Goal: Information Seeking & Learning: Learn about a topic

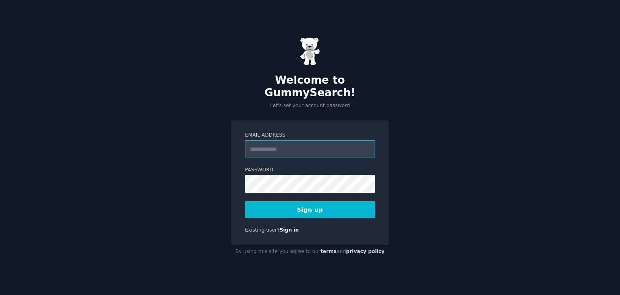
click at [272, 140] on input "Email Address" at bounding box center [310, 149] width 130 height 18
type input "**********"
click at [292, 201] on button "Sign up" at bounding box center [310, 209] width 130 height 17
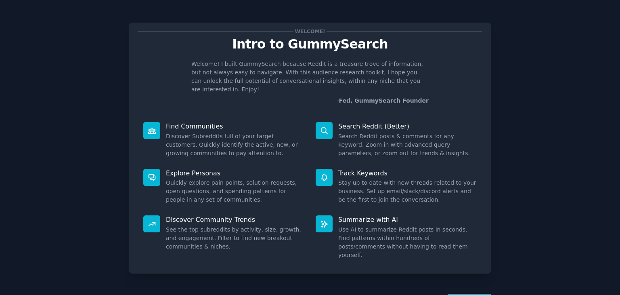
scroll to position [21, 0]
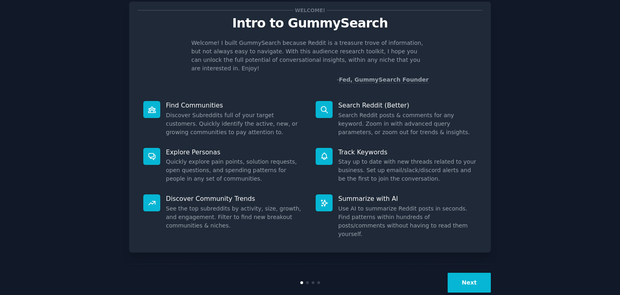
click at [470, 272] on button "Next" at bounding box center [469, 282] width 43 height 20
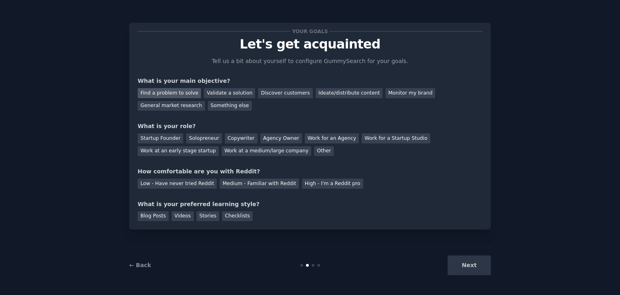
click at [178, 92] on div "Find a problem to solve" at bounding box center [169, 93] width 63 height 10
click at [231, 92] on div "Validate a solution" at bounding box center [229, 93] width 51 height 10
click at [176, 95] on div "Find a problem to solve" at bounding box center [169, 93] width 63 height 10
click at [205, 138] on div "Solopreneur" at bounding box center [204, 138] width 36 height 10
click at [274, 140] on div "Agency Owner" at bounding box center [281, 138] width 42 height 10
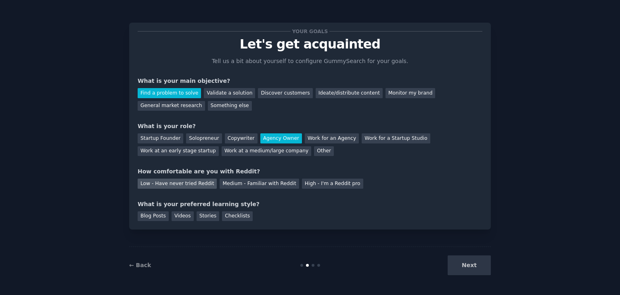
click at [174, 185] on div "Low - Have never tried Reddit" at bounding box center [177, 183] width 79 height 10
click at [149, 216] on div "Blog Posts" at bounding box center [153, 216] width 31 height 10
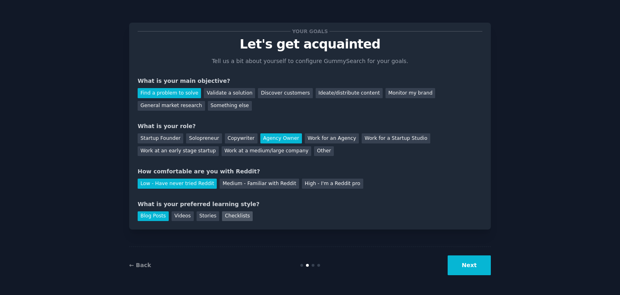
click at [222, 214] on div "Checklists" at bounding box center [237, 216] width 31 height 10
click at [157, 214] on div "Blog Posts" at bounding box center [153, 216] width 31 height 10
click at [233, 217] on div "Checklists" at bounding box center [237, 216] width 31 height 10
click at [472, 263] on button "Next" at bounding box center [469, 265] width 43 height 20
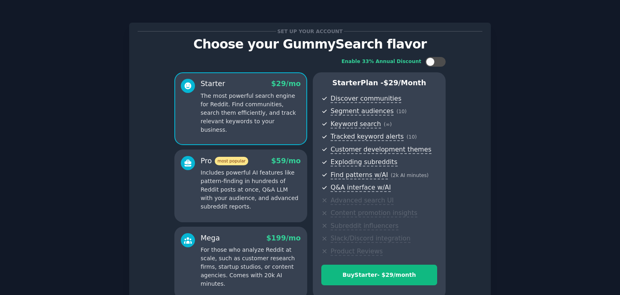
scroll to position [81, 0]
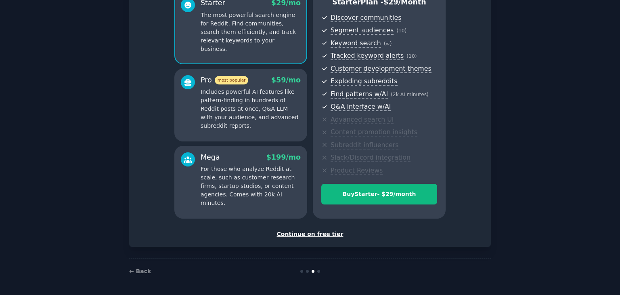
click at [308, 231] on div "Continue on free tier" at bounding box center [310, 234] width 345 height 8
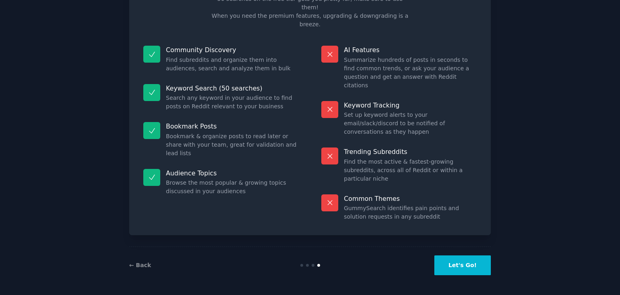
scroll to position [19, 0]
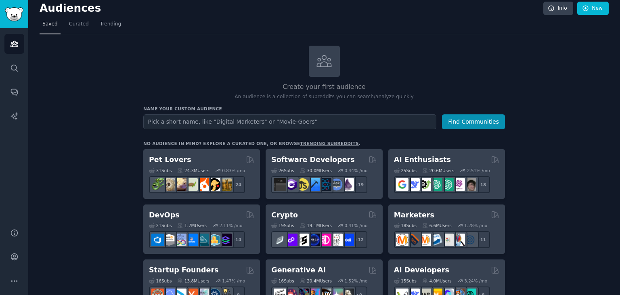
scroll to position [16, 0]
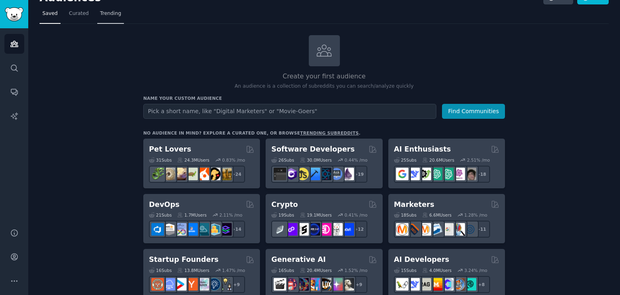
click at [109, 16] on span "Trending" at bounding box center [110, 13] width 21 height 7
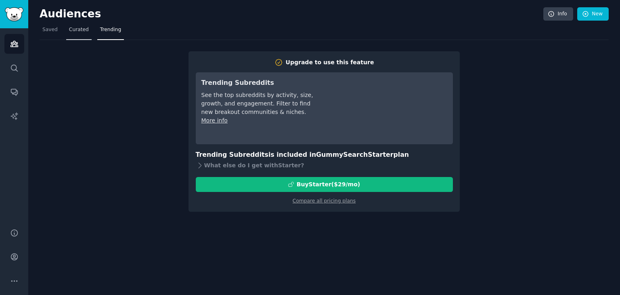
click at [81, 32] on span "Curated" at bounding box center [79, 29] width 20 height 7
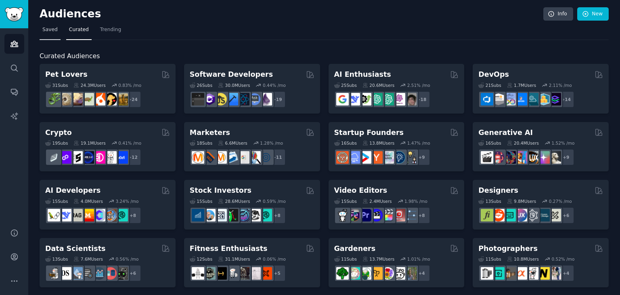
click at [54, 31] on span "Saved" at bounding box center [49, 29] width 15 height 7
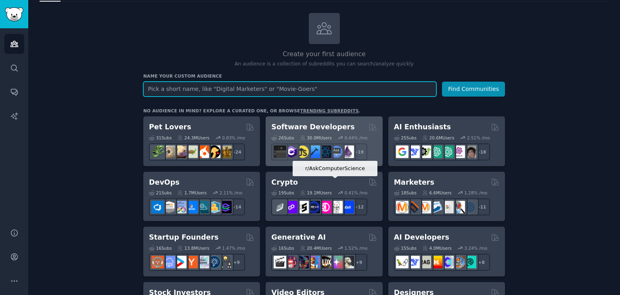
scroll to position [38, 0]
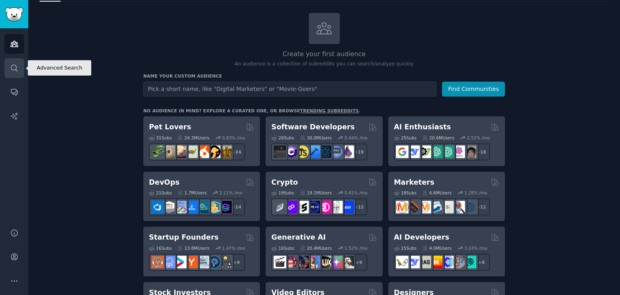
click at [13, 70] on icon "Sidebar" at bounding box center [14, 68] width 6 height 6
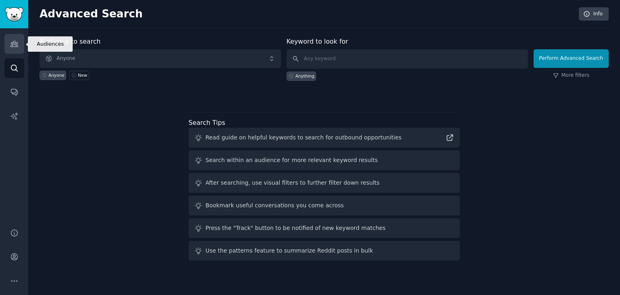
click at [15, 45] on icon "Sidebar" at bounding box center [14, 44] width 8 height 8
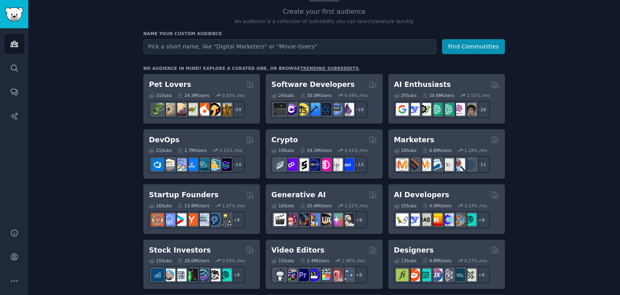
scroll to position [38, 0]
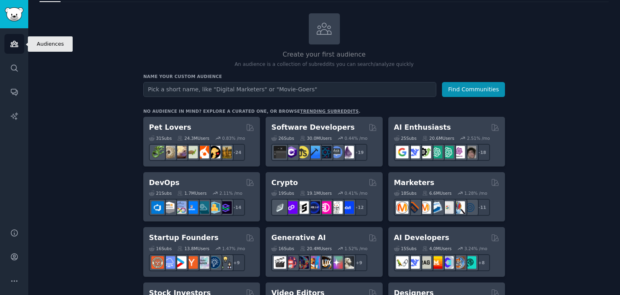
click at [13, 48] on icon "Sidebar" at bounding box center [14, 44] width 8 height 8
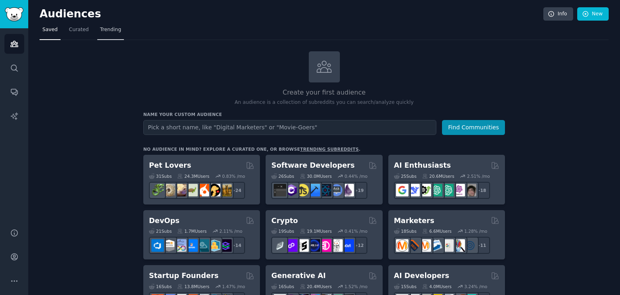
click at [104, 38] on link "Trending" at bounding box center [110, 31] width 27 height 17
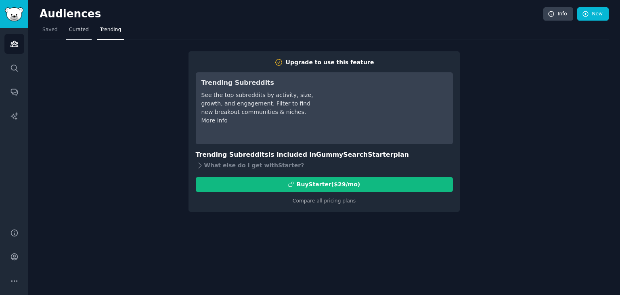
click at [74, 29] on span "Curated" at bounding box center [79, 29] width 20 height 7
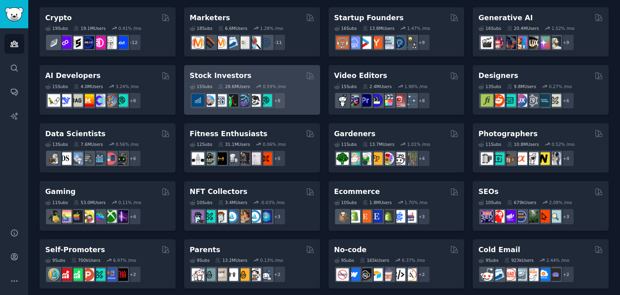
scroll to position [115, 0]
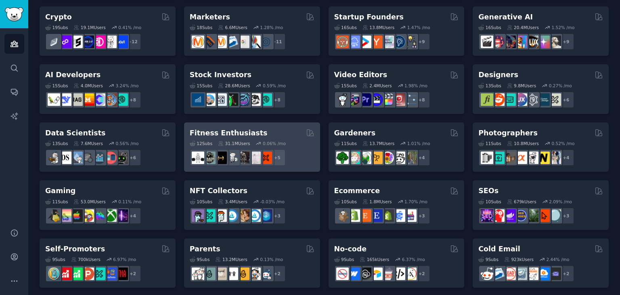
click at [272, 133] on div "Fitness Enthusiasts" at bounding box center [252, 133] width 125 height 10
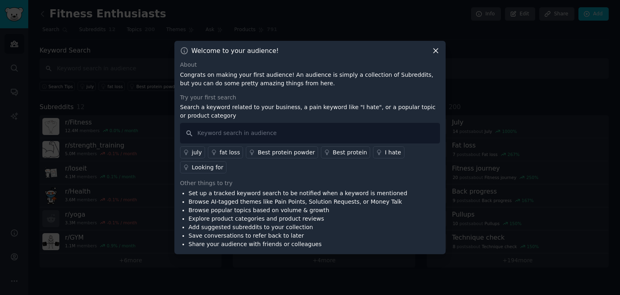
click at [437, 55] on icon at bounding box center [436, 50] width 8 height 8
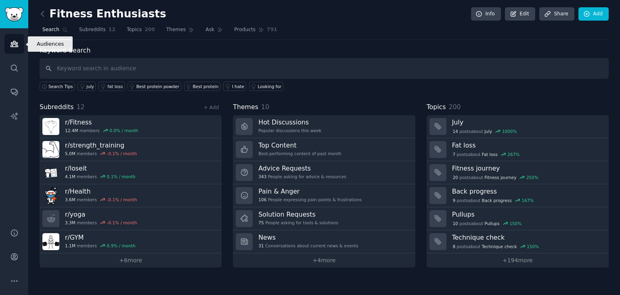
click at [14, 44] on icon "Sidebar" at bounding box center [13, 44] width 7 height 6
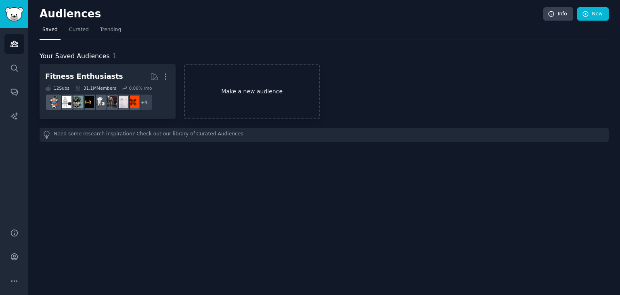
click at [231, 93] on link "Make a new audience" at bounding box center [252, 91] width 136 height 55
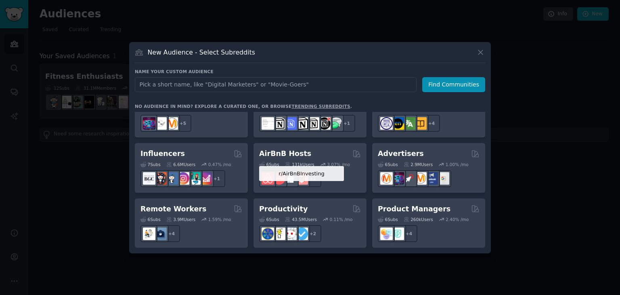
scroll to position [530, 0]
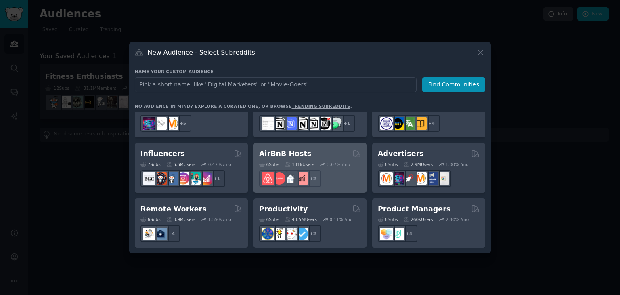
click at [306, 149] on div "AirBnB Hosts" at bounding box center [310, 154] width 102 height 10
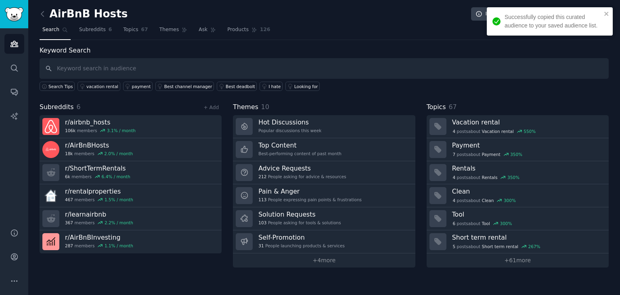
click at [287, 71] on input "text" at bounding box center [324, 68] width 569 height 21
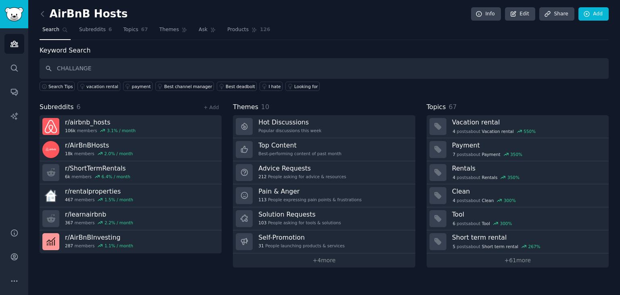
type input "CHALLANGE"
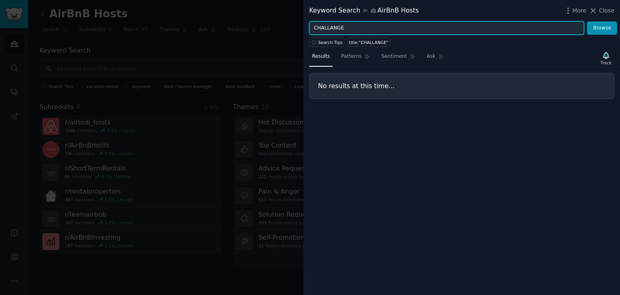
click at [343, 29] on input "CHALLANGE" at bounding box center [446, 28] width 275 height 14
type input "ISSUE"
click at [587, 21] on button "Browse" at bounding box center [602, 28] width 30 height 14
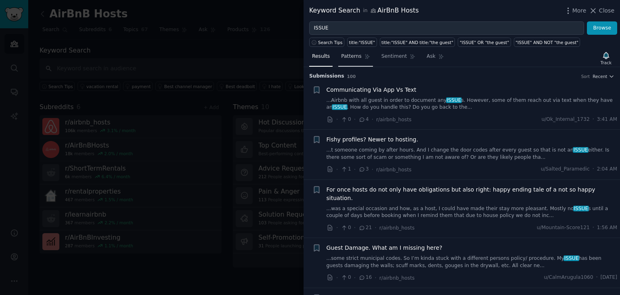
click at [348, 57] on span "Patterns" at bounding box center [351, 56] width 20 height 7
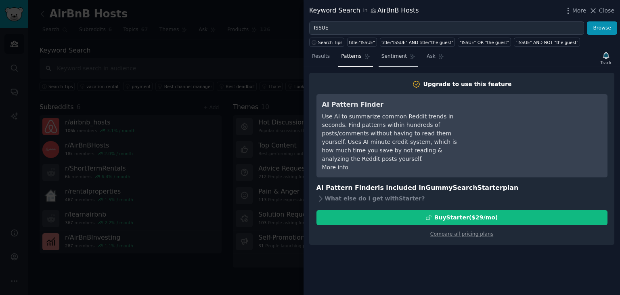
click at [389, 55] on span "Sentiment" at bounding box center [393, 56] width 25 height 7
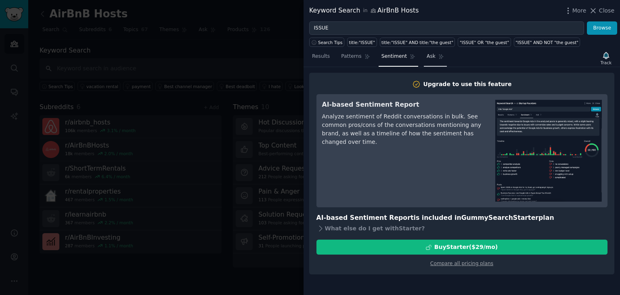
click at [430, 59] on link "Ask" at bounding box center [435, 58] width 23 height 17
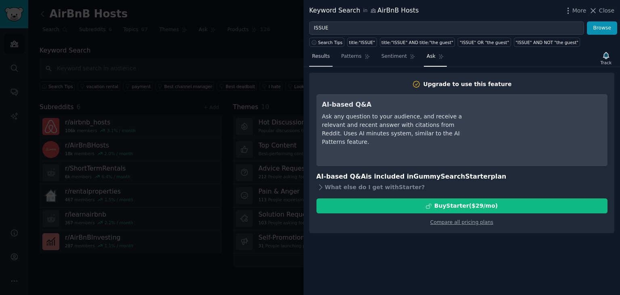
click at [315, 59] on span "Results" at bounding box center [321, 56] width 18 height 7
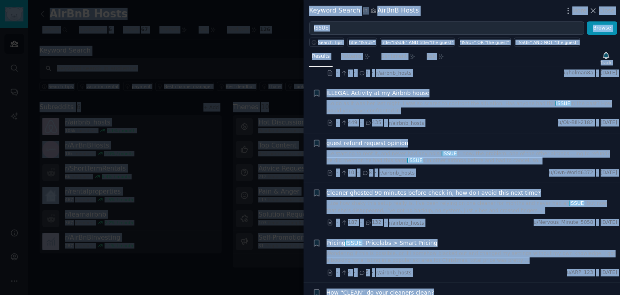
scroll to position [1481, 0]
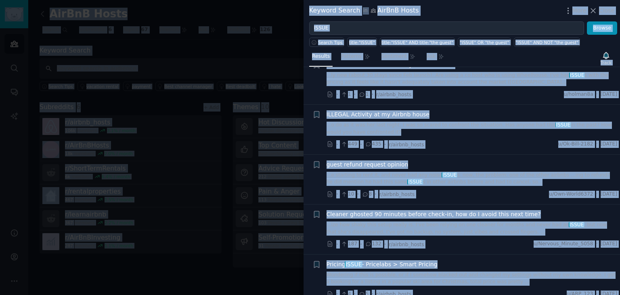
click at [453, 74] on li "+ Wheelhouse vs Pricelabs - anyone tried both? ...ly new (about 30 stays since …" at bounding box center [462, 80] width 316 height 50
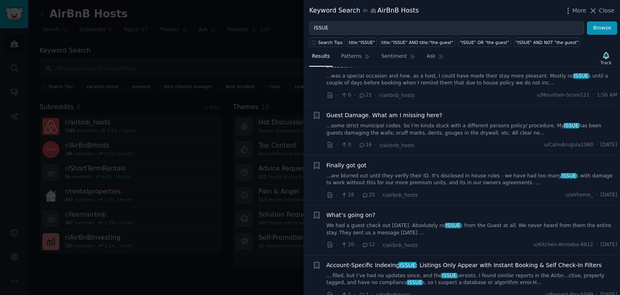
scroll to position [0, 0]
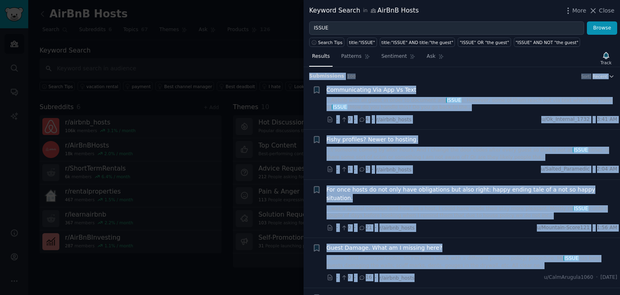
drag, startPoint x: 310, startPoint y: 77, endPoint x: 445, endPoint y: 277, distance: 240.9
click at [445, 277] on div "Submission s 100 Sort Recent + Communicating Via App Vs Text ...Airbnb with all…" at bounding box center [462, 181] width 316 height 228
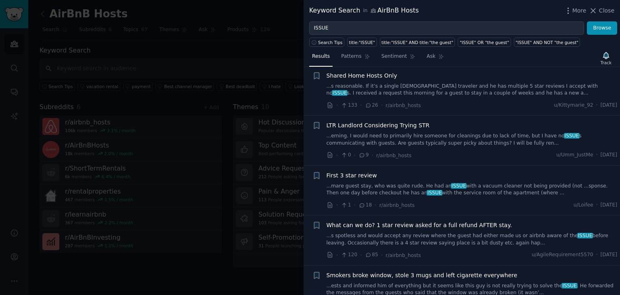
scroll to position [4736, 0]
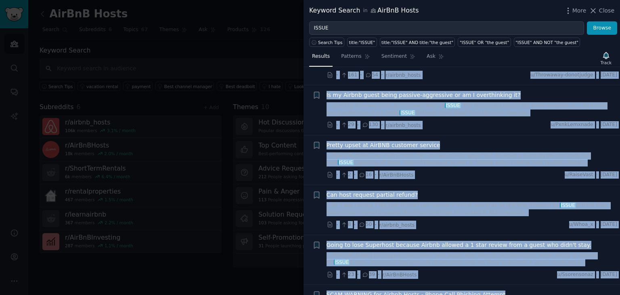
copy div "Loremipsum d 556 Sita Consec + Adipiscingeli Sed Doe Te Inci ...Utlabo etdo mag…"
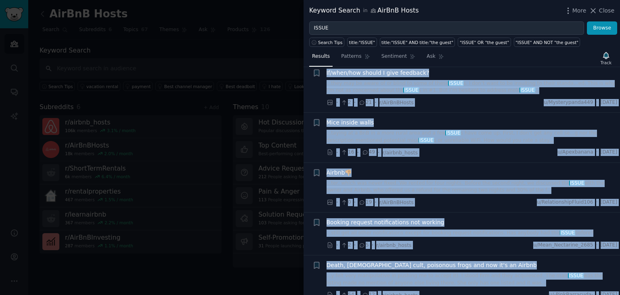
scroll to position [2057, 0]
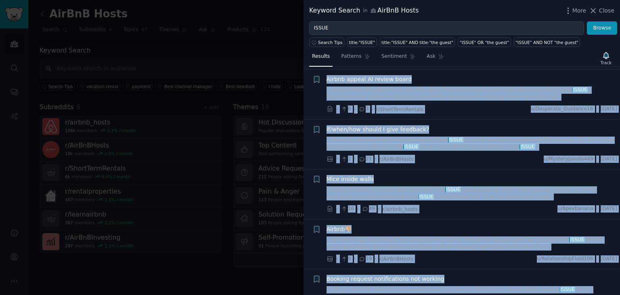
drag, startPoint x: 606, startPoint y: 14, endPoint x: 582, endPoint y: 21, distance: 24.6
click at [606, 14] on span "Close" at bounding box center [606, 10] width 15 height 8
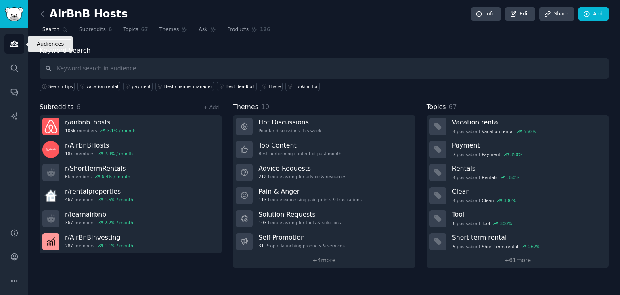
click at [16, 42] on icon "Sidebar" at bounding box center [14, 44] width 8 height 8
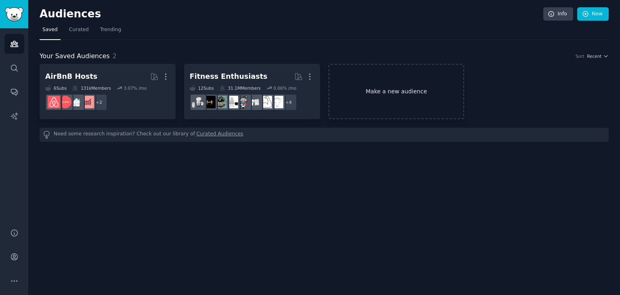
click at [394, 99] on link "Make a new audience" at bounding box center [397, 91] width 136 height 55
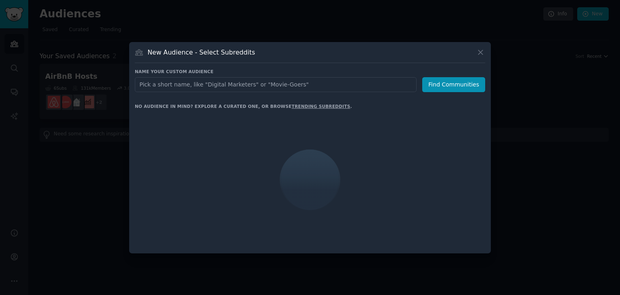
click at [284, 82] on input "text" at bounding box center [276, 84] width 282 height 15
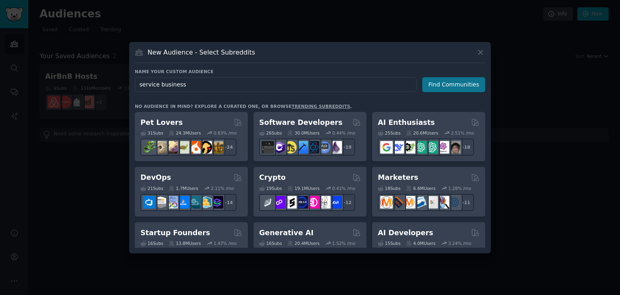
type input "service business"
click at [451, 83] on button "Find Communities" at bounding box center [453, 84] width 63 height 15
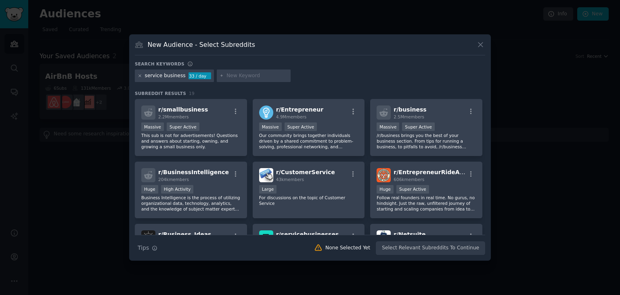
click at [140, 75] on icon at bounding box center [140, 75] width 4 height 4
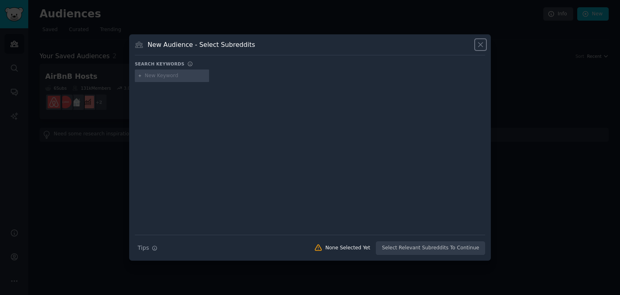
click at [482, 45] on icon at bounding box center [480, 44] width 8 height 8
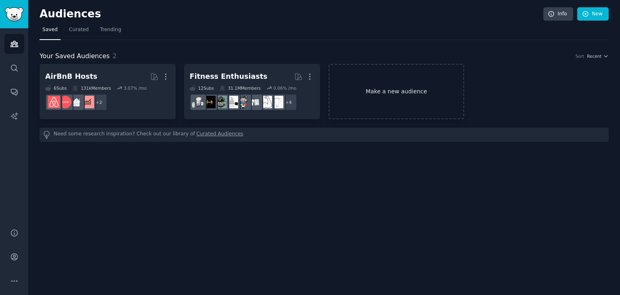
click at [391, 93] on link "Make a new audience" at bounding box center [397, 91] width 136 height 55
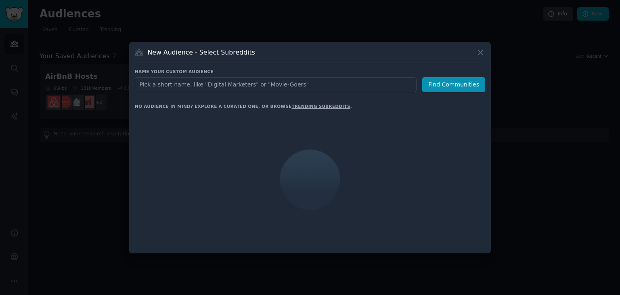
click at [303, 86] on input "text" at bounding box center [276, 84] width 282 height 15
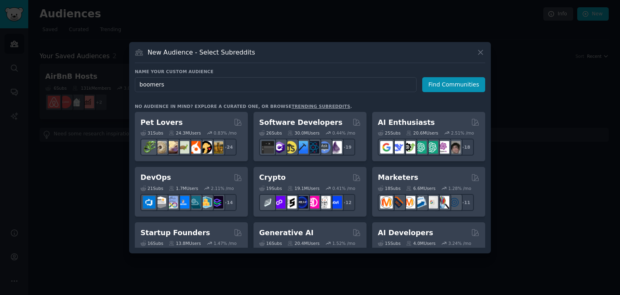
type input "boomers"
click button "Find Communities" at bounding box center [453, 84] width 63 height 15
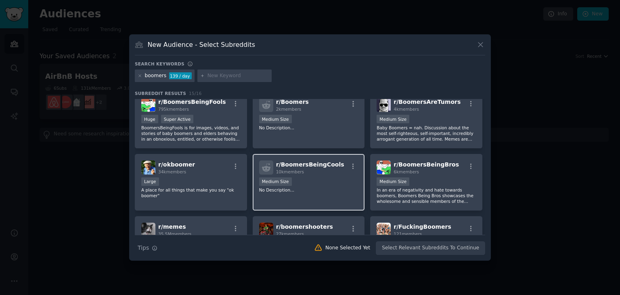
scroll to position [7, 0]
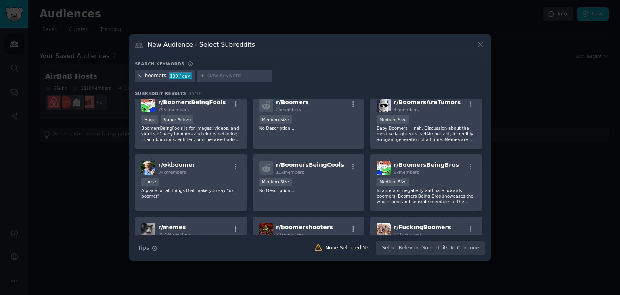
click at [141, 74] on icon at bounding box center [140, 75] width 4 height 4
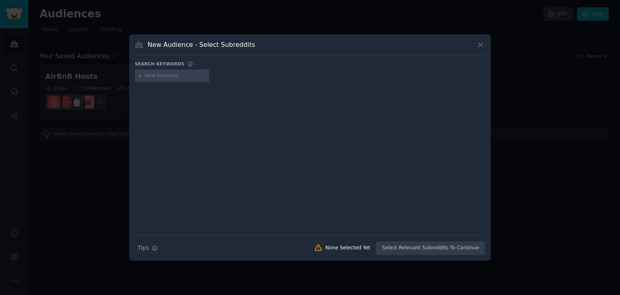
click at [170, 76] on input "text" at bounding box center [175, 75] width 61 height 7
type input "boomers business"
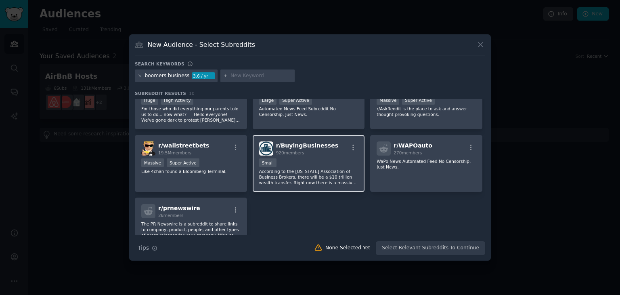
scroll to position [89, 0]
click at [289, 175] on p "According to the [US_STATE] Association of Business Brokers, there will be a $1…" at bounding box center [308, 176] width 99 height 17
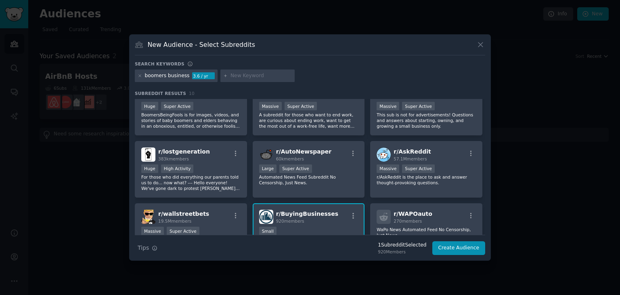
scroll to position [20, 0]
click at [211, 178] on p "For those who did everything our parents told us to do... now what? --- Hello e…" at bounding box center [190, 182] width 99 height 17
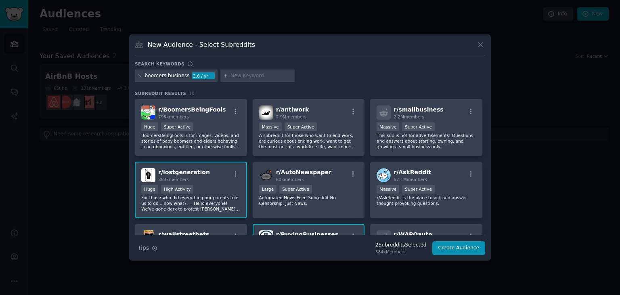
scroll to position [0, 0]
click at [413, 138] on p "This sub is not for advertisements! Questions and answers about starting, ownin…" at bounding box center [426, 140] width 99 height 17
click at [239, 78] on input "text" at bounding box center [260, 75] width 61 height 7
type input "manual business"
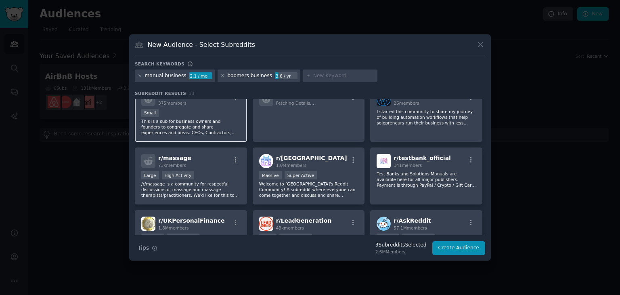
scroll to position [202, 0]
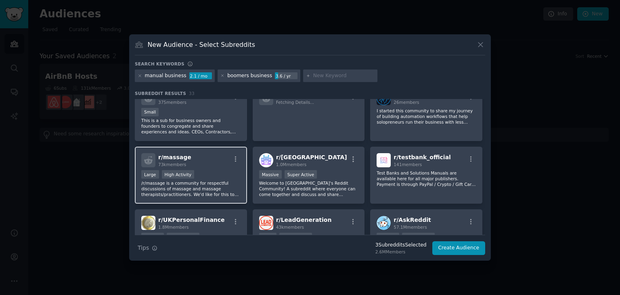
click at [214, 187] on p "/r/massage is a community for respectful discussions of massage and massage the…" at bounding box center [190, 188] width 99 height 17
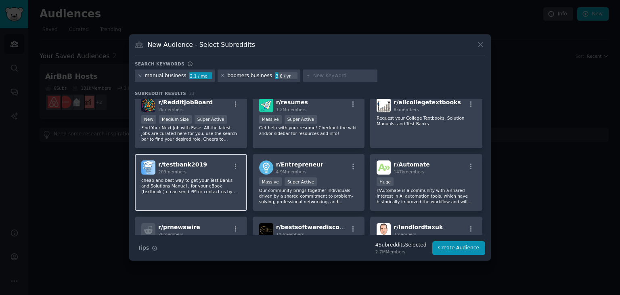
scroll to position [445, 0]
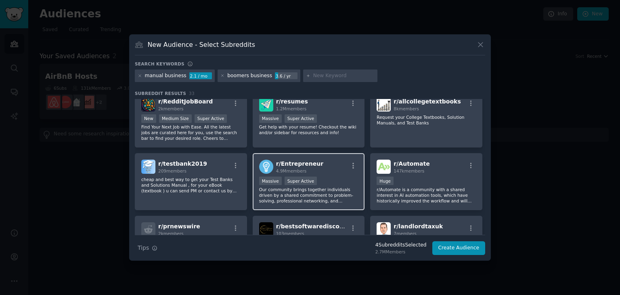
click at [300, 198] on p "Our community brings together individuals driven by a shared commitment to prob…" at bounding box center [308, 194] width 99 height 17
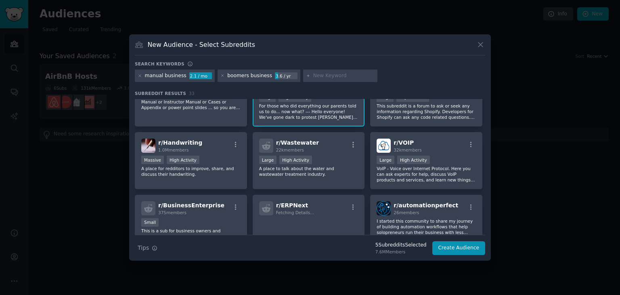
scroll to position [0, 0]
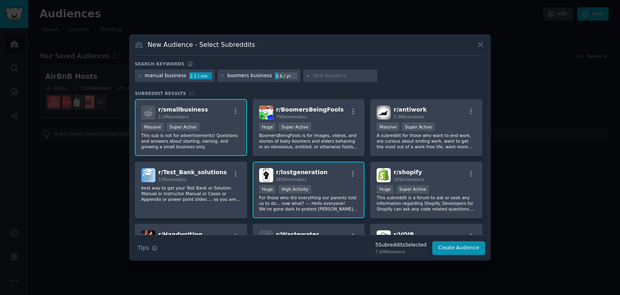
click at [313, 77] on input "text" at bounding box center [343, 75] width 61 height 7
type input "oldman business"
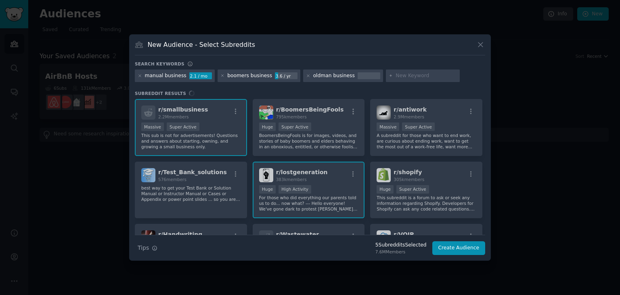
click at [313, 77] on div "oldman business" at bounding box center [334, 75] width 42 height 7
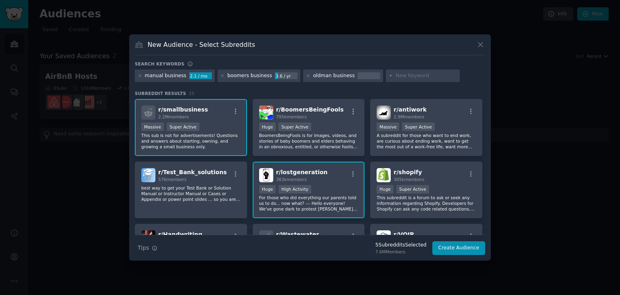
click at [337, 75] on div "oldman business" at bounding box center [334, 75] width 42 height 7
click at [358, 74] on div at bounding box center [369, 75] width 23 height 7
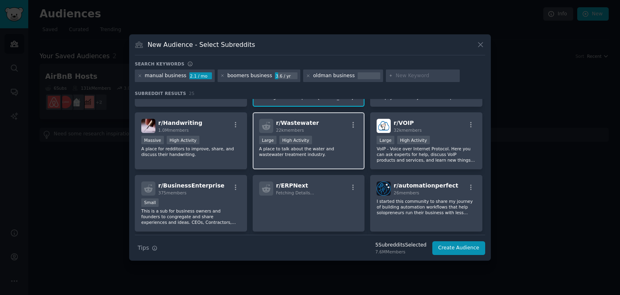
scroll to position [111, 0]
click at [307, 75] on icon at bounding box center [308, 76] width 2 height 2
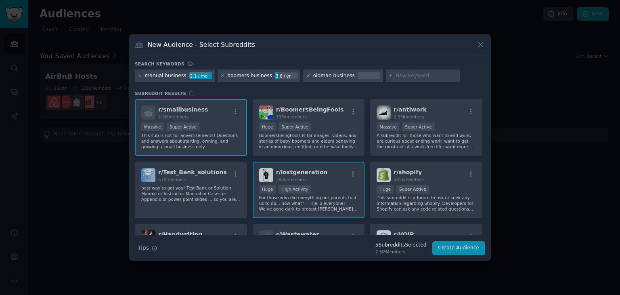
click at [306, 73] on icon at bounding box center [308, 75] width 4 height 4
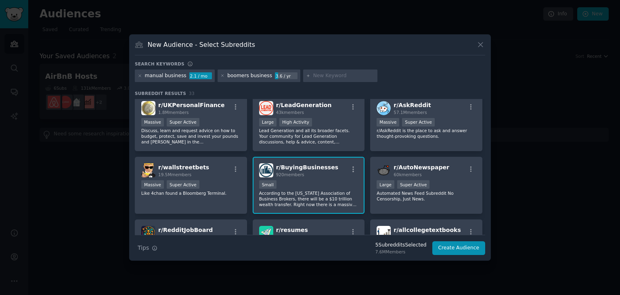
scroll to position [313, 0]
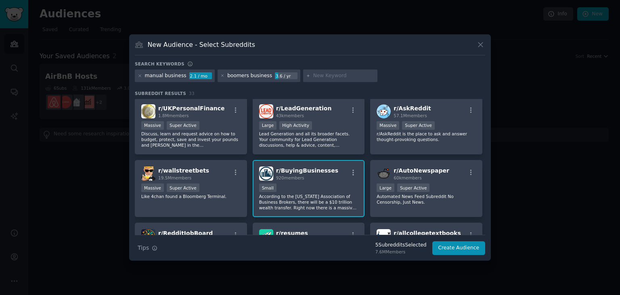
click at [313, 74] on input "text" at bounding box center [343, 75] width 61 height 7
click at [321, 72] on input "text" at bounding box center [343, 75] width 61 height 7
type input "boomers"
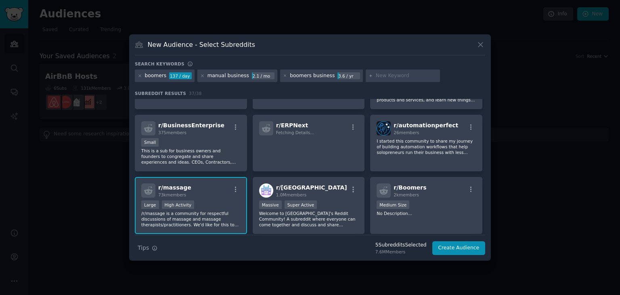
scroll to position [171, 0]
click at [423, 151] on p "I started this community to share my journey of building automation workflows t…" at bounding box center [426, 146] width 99 height 17
click at [405, 147] on p "I started this community to share my journey of building automation workflows t…" at bounding box center [426, 146] width 99 height 17
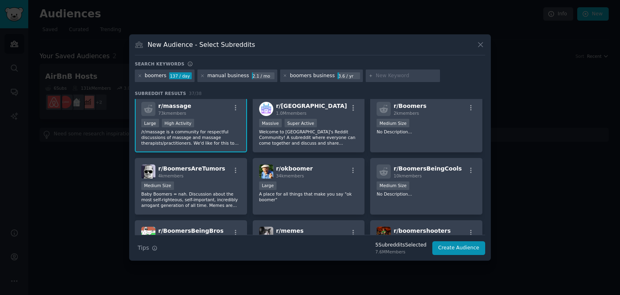
scroll to position [254, 0]
click at [195, 192] on p "Baby Boomers = nah. Discussion about the most self-righteous, self-important, i…" at bounding box center [190, 199] width 99 height 17
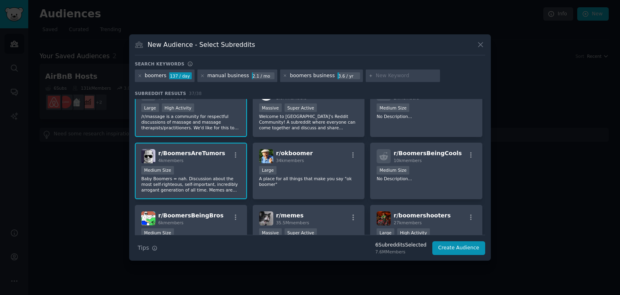
scroll to position [270, 0]
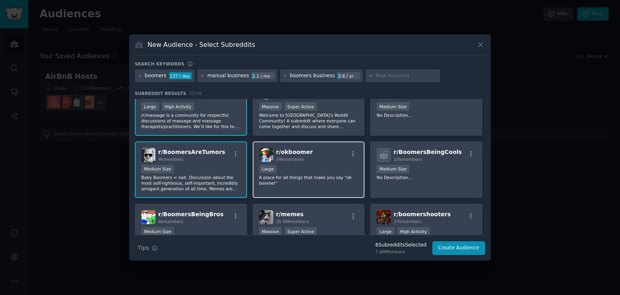
click at [308, 176] on p "A place for all things that make you say "ok boomer"" at bounding box center [308, 179] width 99 height 11
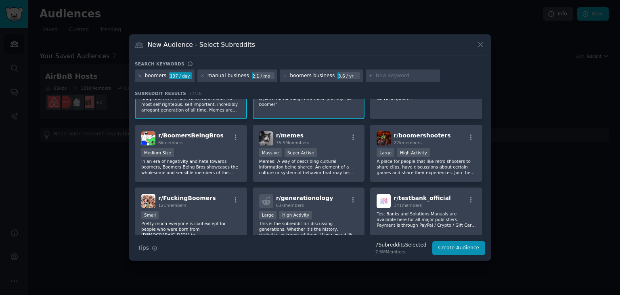
scroll to position [349, 0]
click at [411, 167] on p "A place for people that like retro shooters to share clips, have discussions ab…" at bounding box center [426, 166] width 99 height 17
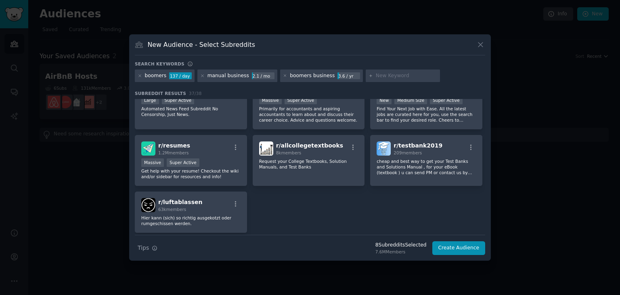
scroll to position [651, 0]
click at [461, 247] on button "Create Audience" at bounding box center [458, 248] width 53 height 14
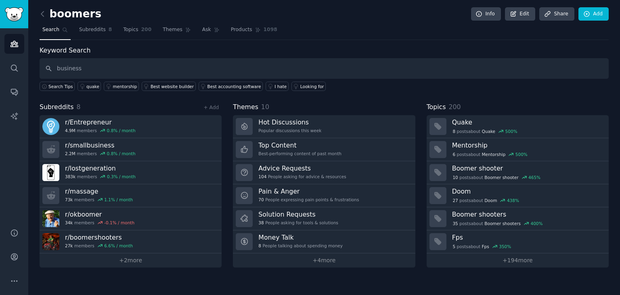
type input "business"
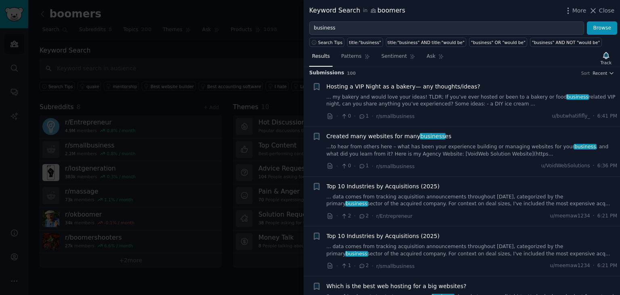
scroll to position [3, 0]
click at [601, 73] on span "Recent" at bounding box center [600, 73] width 15 height 6
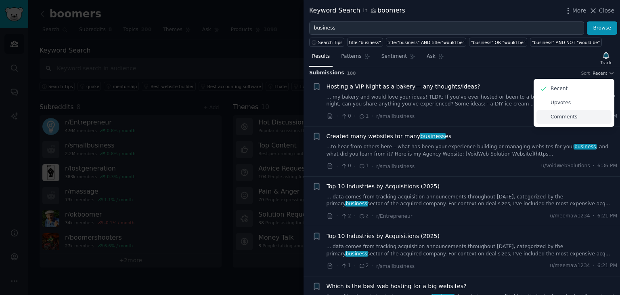
click at [567, 119] on p "Comments" at bounding box center [564, 116] width 27 height 7
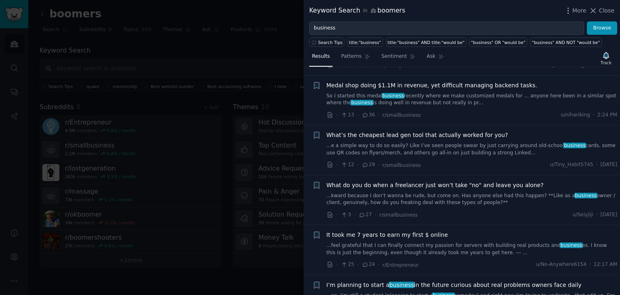
scroll to position [304, 0]
click at [457, 142] on link "...e a simple way to do so easily? Like I’ve seen people swear by just carrying…" at bounding box center [472, 149] width 291 height 14
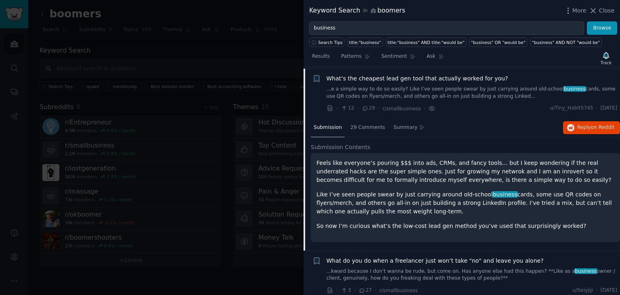
scroll to position [346, 0]
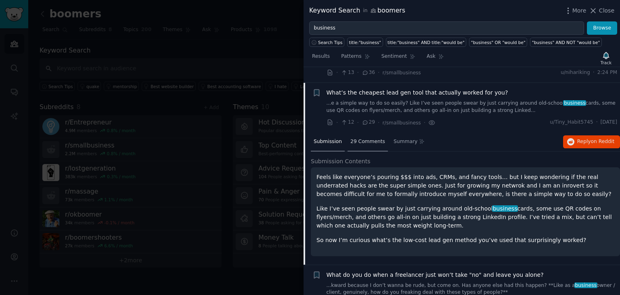
click at [356, 138] on span "29 Comments" at bounding box center [367, 141] width 35 height 7
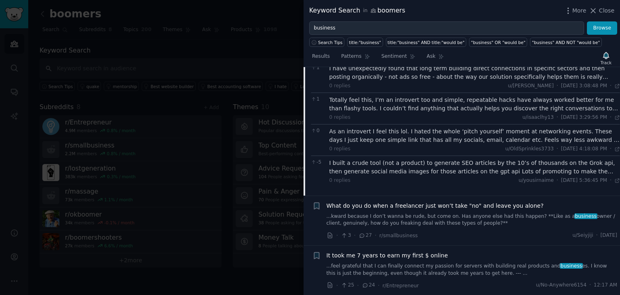
scroll to position [867, 0]
click at [362, 234] on icon at bounding box center [362, 236] width 4 height 4
click at [392, 216] on link "...kward because I don’t wanna be rude, but come on. Has anyone else had this h…" at bounding box center [472, 220] width 291 height 14
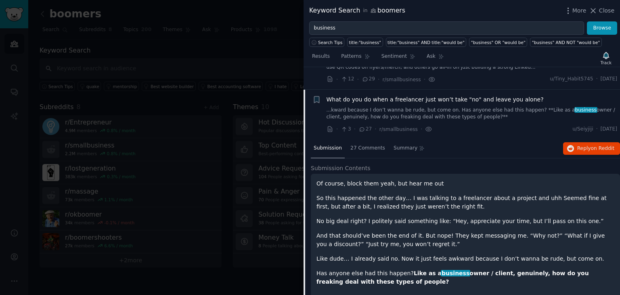
scroll to position [384, 0]
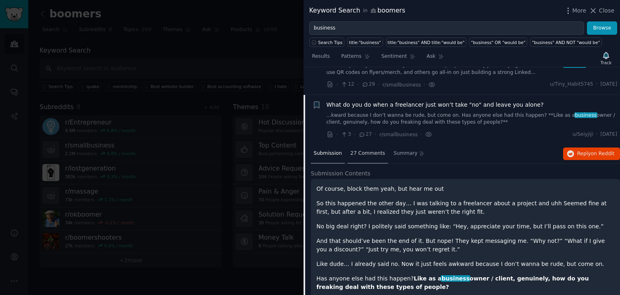
click at [358, 149] on div "27 Comments" at bounding box center [368, 153] width 40 height 19
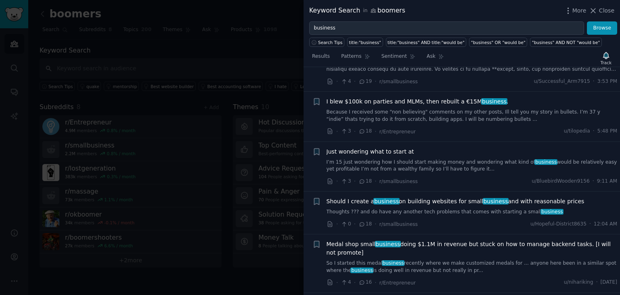
scroll to position [1187, 0]
click at [363, 178] on icon at bounding box center [361, 181] width 7 height 6
click at [367, 164] on div "Just wondering what to start at I’m 15 just wondering how I should start making…" at bounding box center [472, 166] width 291 height 38
click at [370, 158] on link "I’m 15 just wondering how I should start making money and wondering what kind o…" at bounding box center [472, 165] width 291 height 14
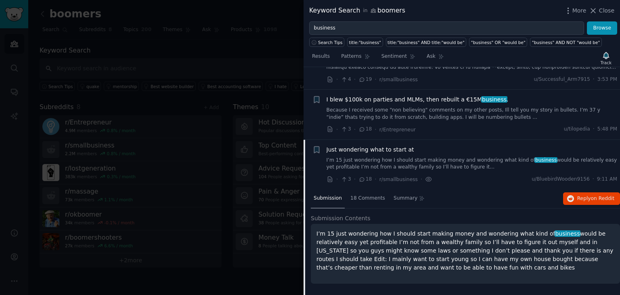
scroll to position [702, 0]
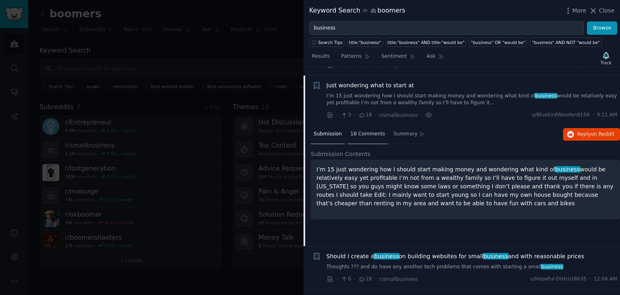
click at [359, 130] on span "18 Comments" at bounding box center [367, 133] width 35 height 7
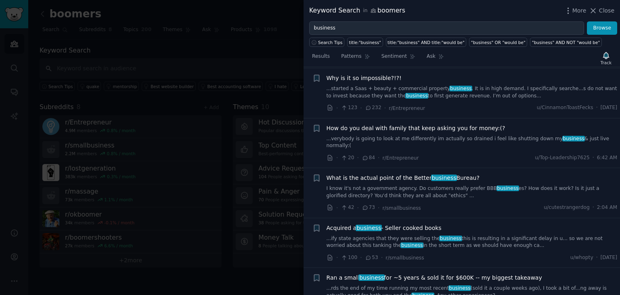
scroll to position [0, 0]
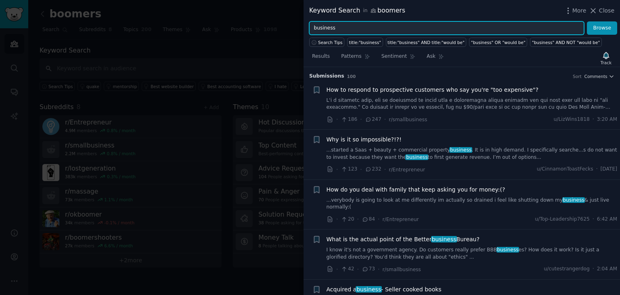
click at [347, 30] on input "business" at bounding box center [446, 28] width 275 height 14
type input "issue"
click at [587, 21] on button "Browse" at bounding box center [602, 28] width 30 height 14
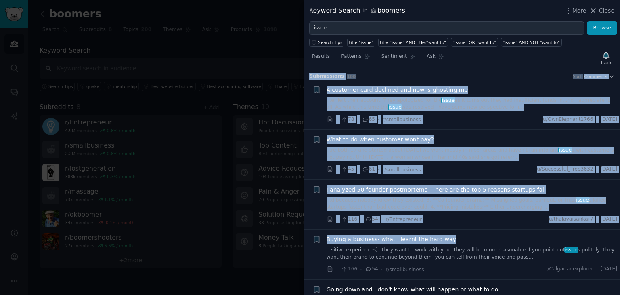
drag, startPoint x: 308, startPoint y: 75, endPoint x: 444, endPoint y: 241, distance: 215.4
click at [444, 241] on div "Submission s 100 Sort Comments Bookmark this conversation + A customer card dec…" at bounding box center [462, 181] width 316 height 228
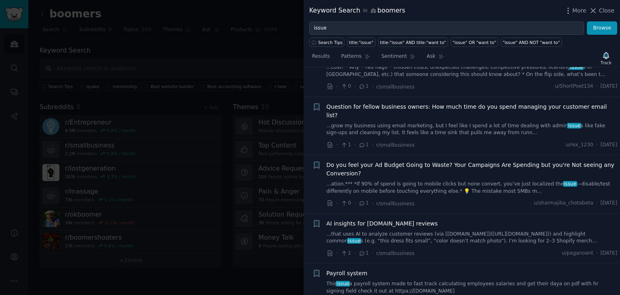
scroll to position [4796, 0]
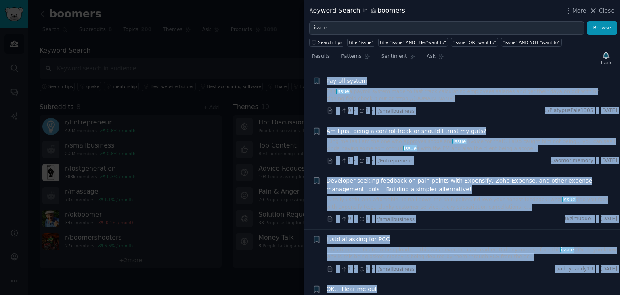
copy div "Loremipsum d 166 Sita Consecte Adipisci elit seddoeiusmod + T incididu utla etd…"
click at [597, 12] on icon at bounding box center [593, 10] width 8 height 8
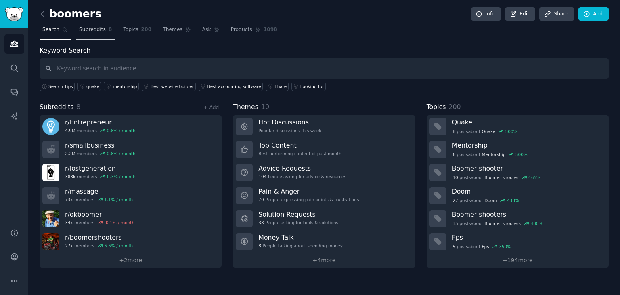
click at [93, 34] on link "Subreddits 8" at bounding box center [95, 31] width 38 height 17
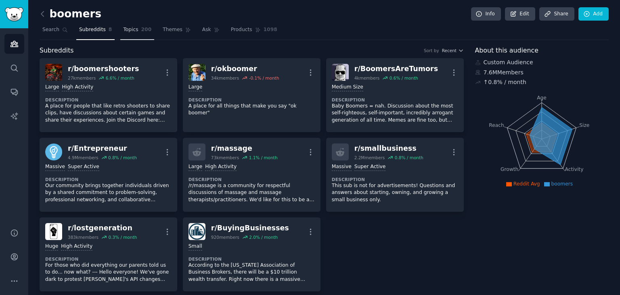
click at [136, 34] on link "Topics 200" at bounding box center [137, 31] width 34 height 17
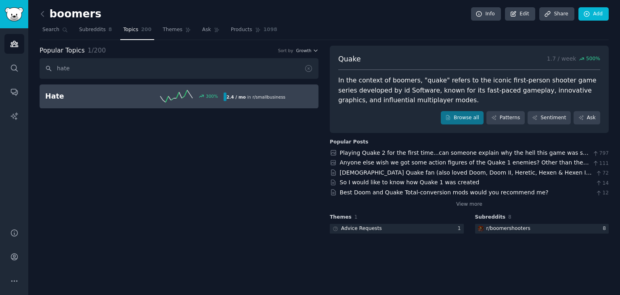
type input "hate"
click at [78, 92] on h2 "Hate" at bounding box center [89, 96] width 89 height 10
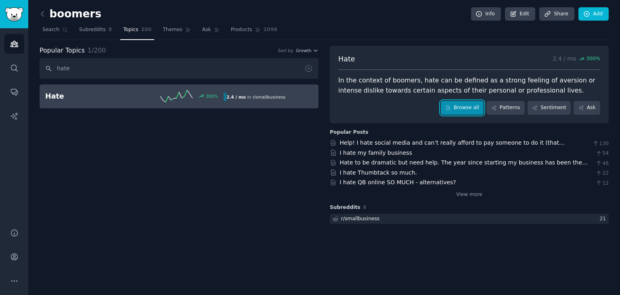
click at [468, 103] on link "Browse all" at bounding box center [462, 108] width 43 height 14
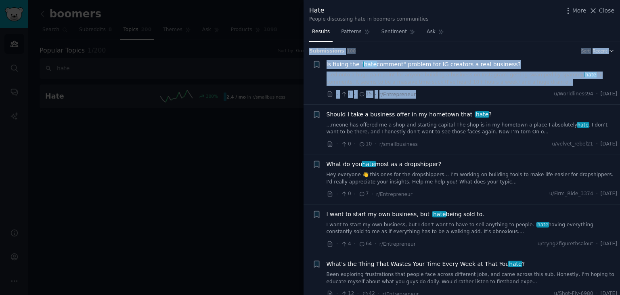
drag, startPoint x: 307, startPoint y: 50, endPoint x: 423, endPoint y: 103, distance: 126.7
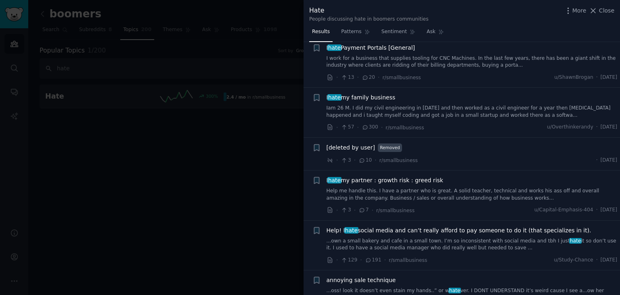
scroll to position [4546, 0]
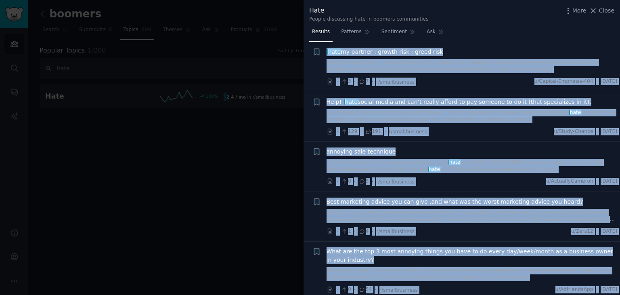
copy div "Loremipsum d 973 Sita Consec + Ad elitse doe " temp incidid" utlabor etd MA ali…"
click at [597, 10] on icon at bounding box center [593, 10] width 8 height 8
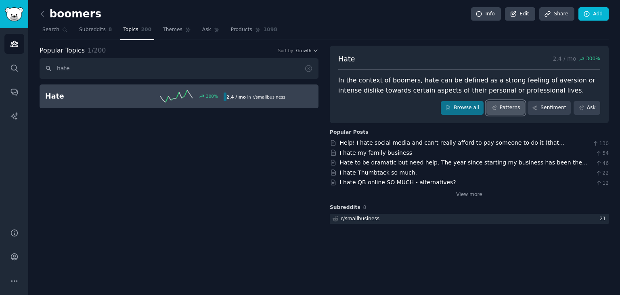
click at [509, 107] on link "Patterns" at bounding box center [505, 108] width 38 height 14
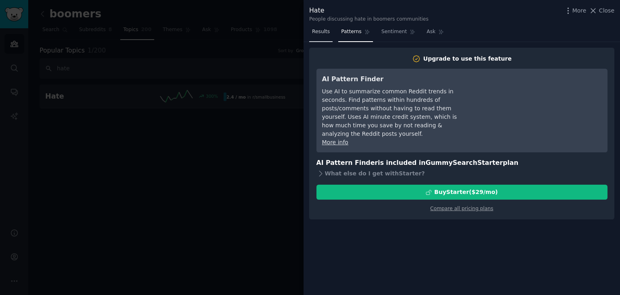
click at [317, 29] on span "Results" at bounding box center [321, 31] width 18 height 7
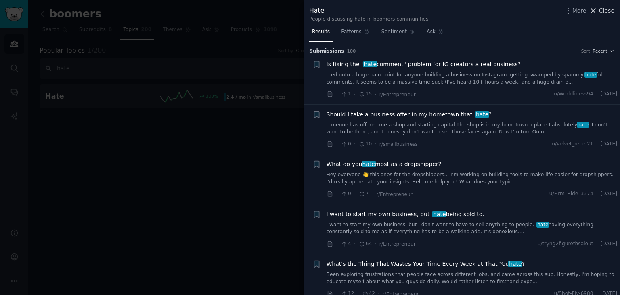
click at [595, 12] on icon at bounding box center [593, 10] width 8 height 8
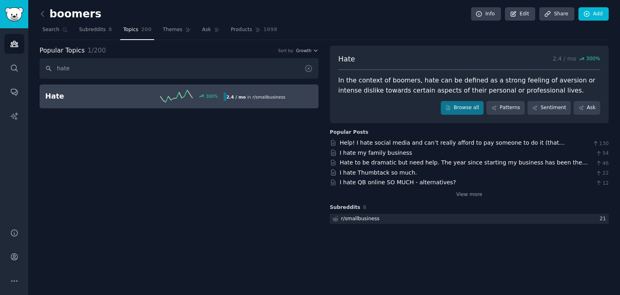
click at [307, 64] on icon at bounding box center [308, 68] width 8 height 8
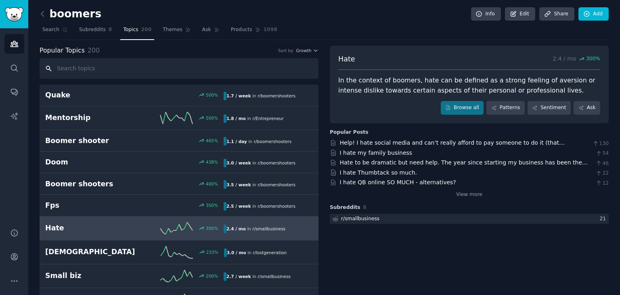
click at [252, 70] on input "text" at bounding box center [179, 68] width 279 height 21
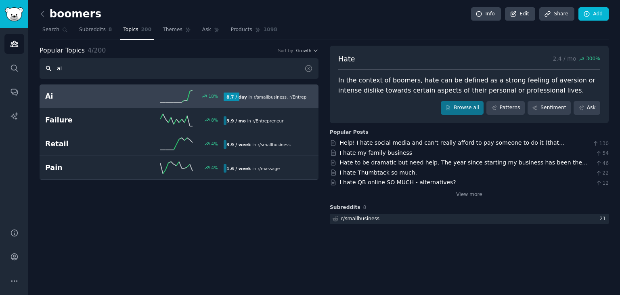
type input "ai"
click at [86, 97] on h2 "Ai" at bounding box center [89, 96] width 89 height 10
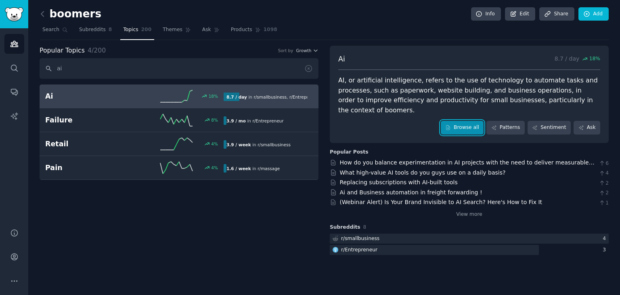
click at [470, 121] on link "Browse all" at bounding box center [462, 128] width 43 height 14
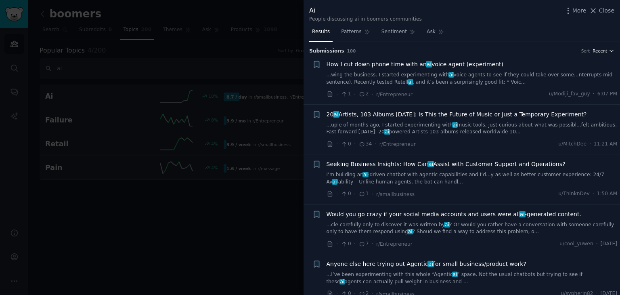
click at [605, 53] on span "Recent" at bounding box center [600, 51] width 15 height 6
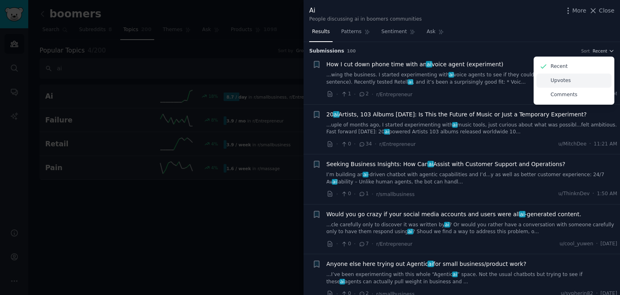
click at [575, 81] on div "Upvotes" at bounding box center [573, 80] width 75 height 14
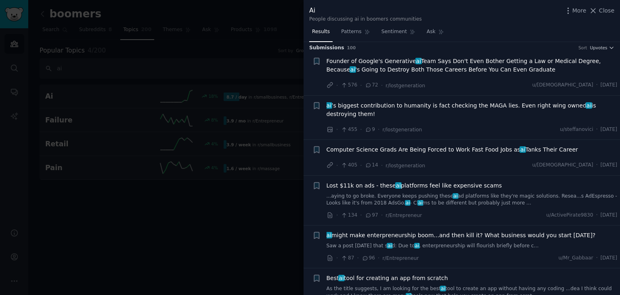
scroll to position [3, 0]
